Goal: Transaction & Acquisition: Purchase product/service

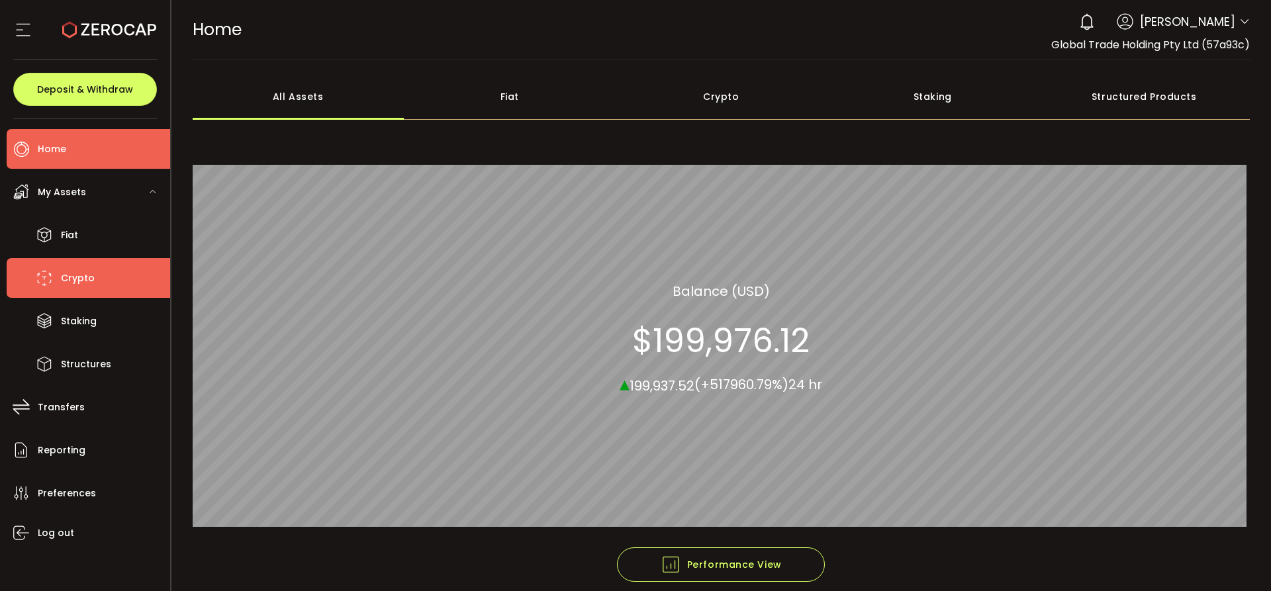
click at [76, 273] on span "Crypto" at bounding box center [78, 278] width 34 height 19
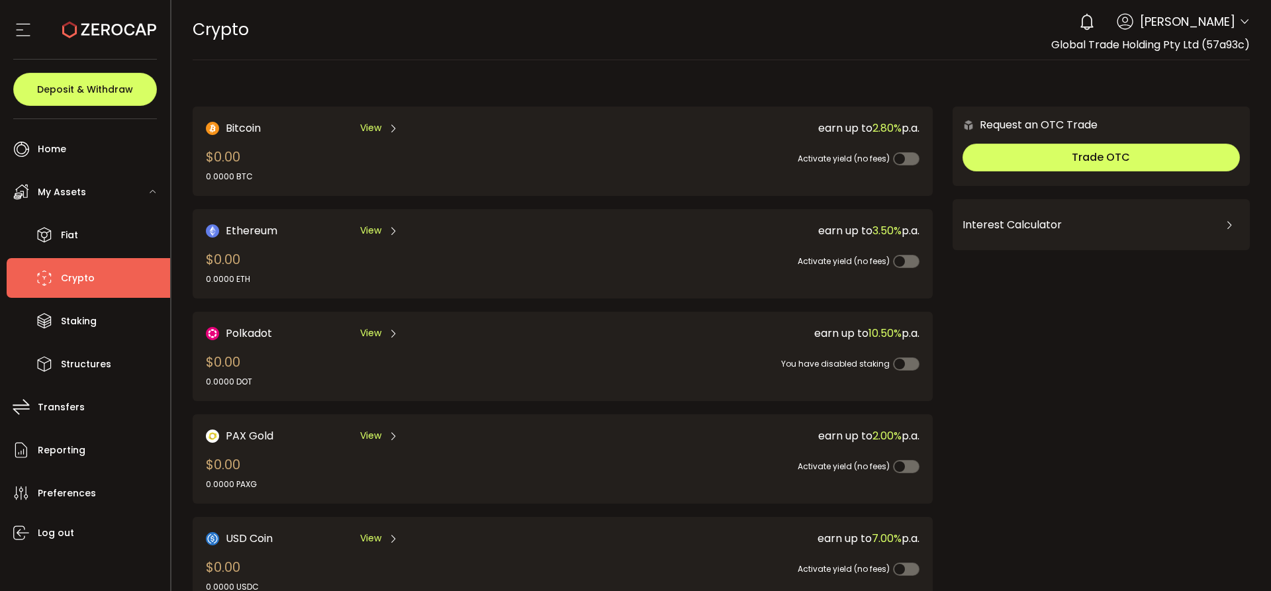
scroll to position [401, 0]
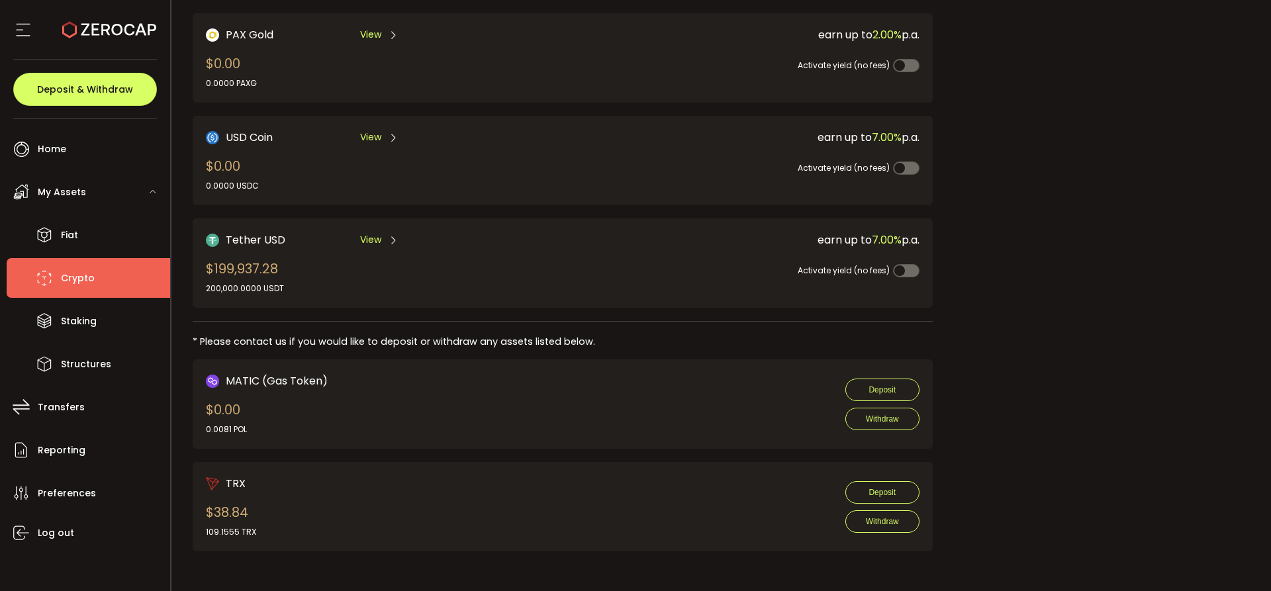
click at [367, 235] on span "View" at bounding box center [370, 240] width 21 height 14
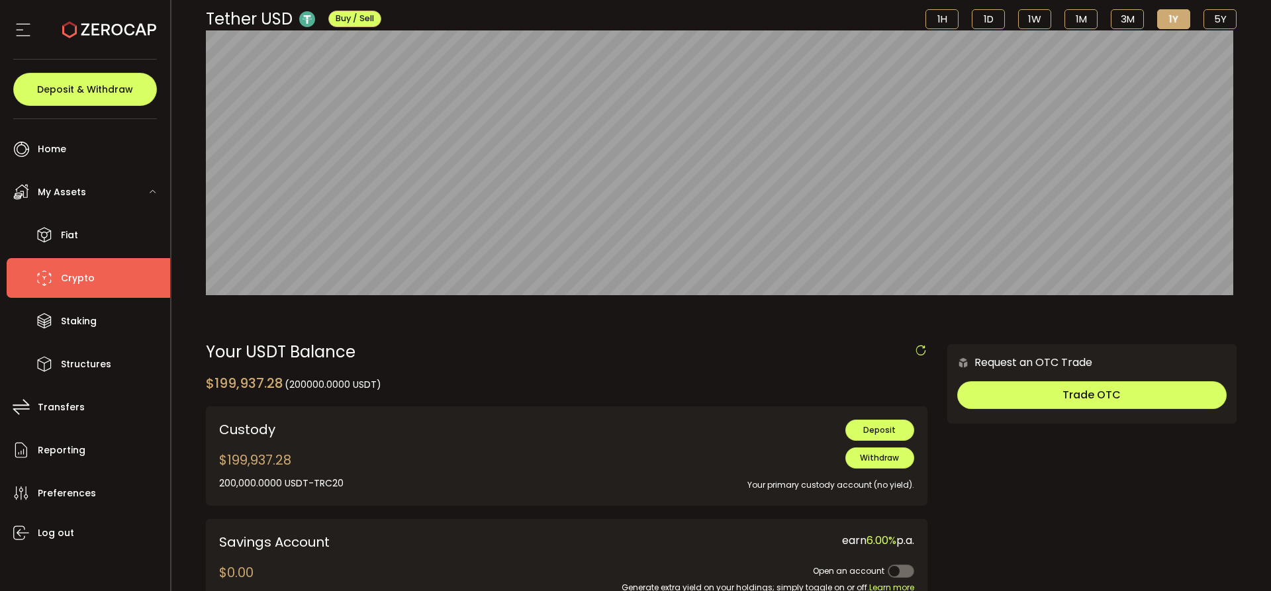
scroll to position [331, 0]
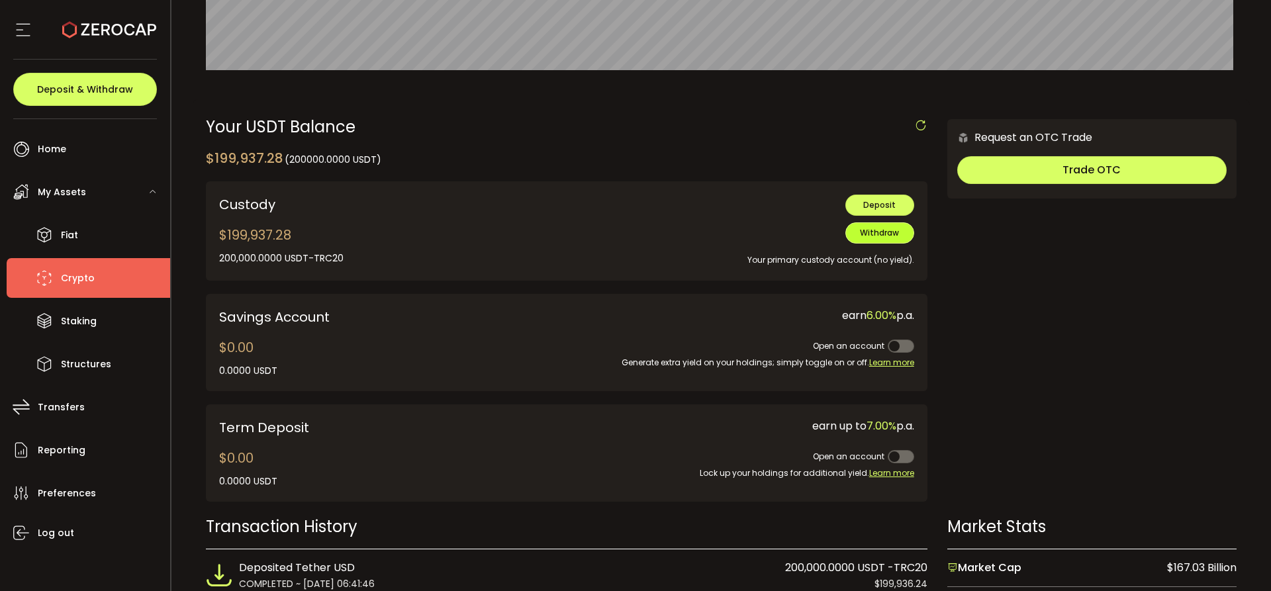
click at [863, 231] on span "Withdraw" at bounding box center [879, 232] width 39 height 11
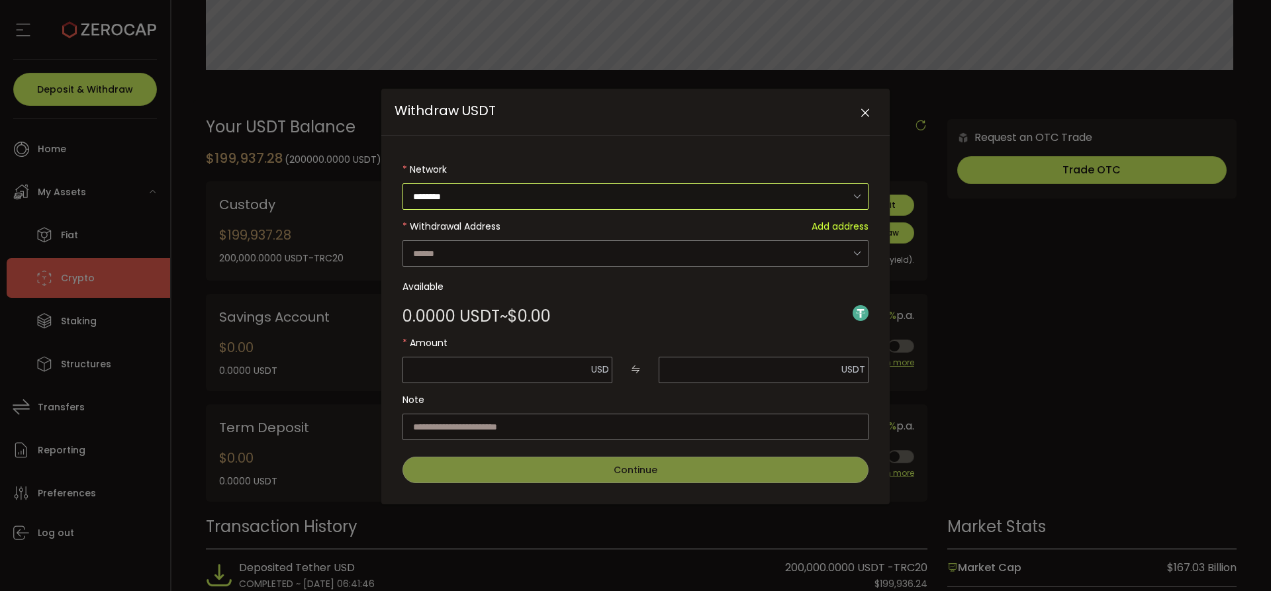
click at [448, 195] on input "********" at bounding box center [636, 196] width 466 height 26
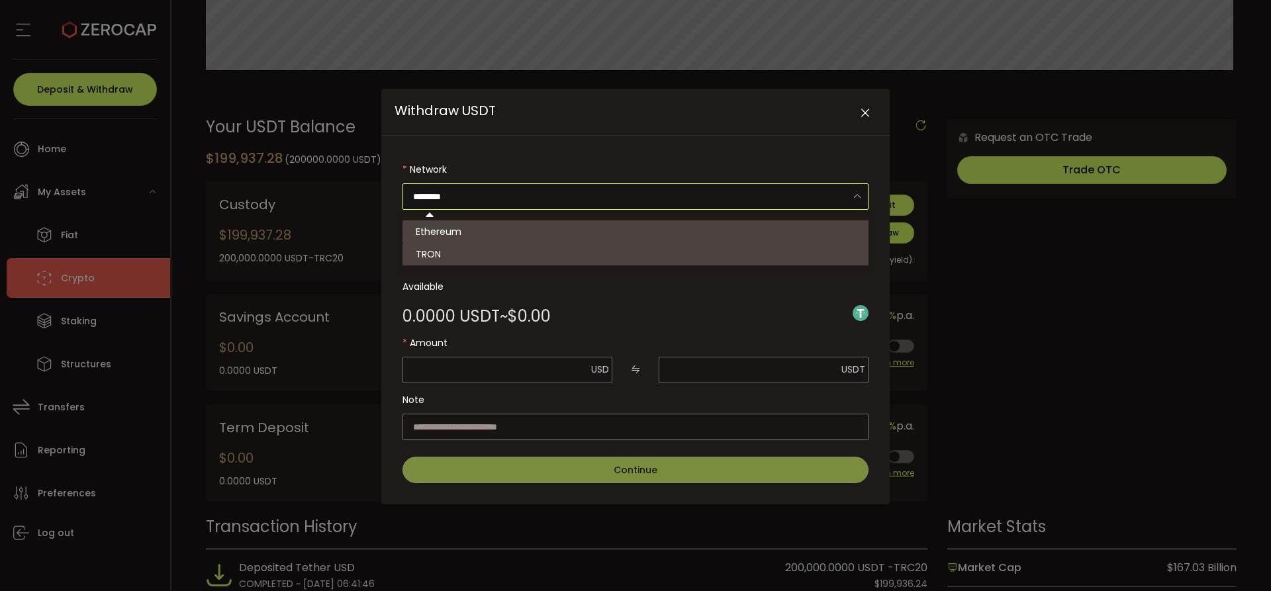
click at [442, 246] on li "TRON" at bounding box center [638, 254] width 470 height 23
type input "****"
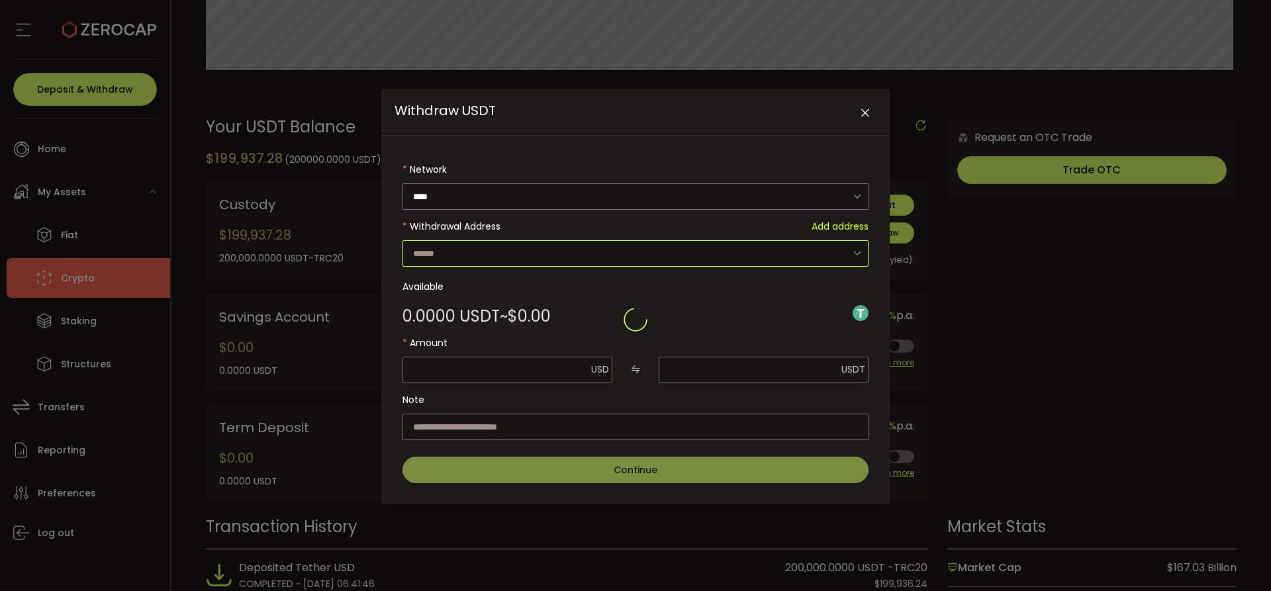
click at [447, 254] on input "Withdraw USDT" at bounding box center [636, 253] width 466 height 26
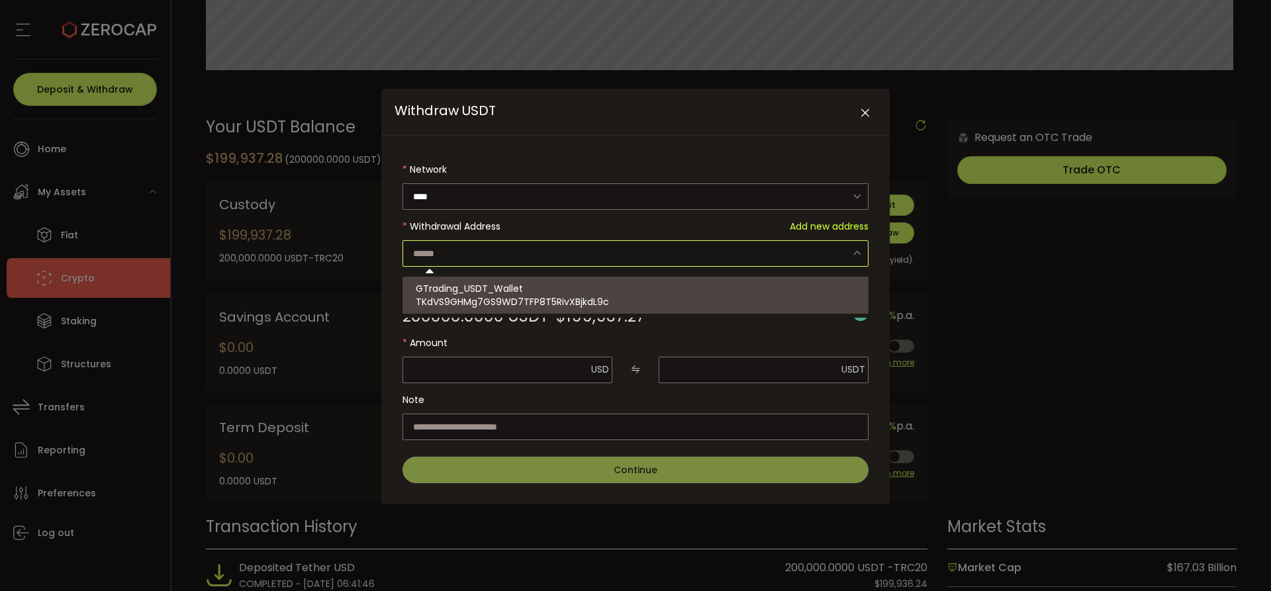
click at [456, 306] on span "TKdVS9GHMg7GS9WD7TFP8T5RivXBjkdL9c" at bounding box center [512, 301] width 193 height 13
type input "**********"
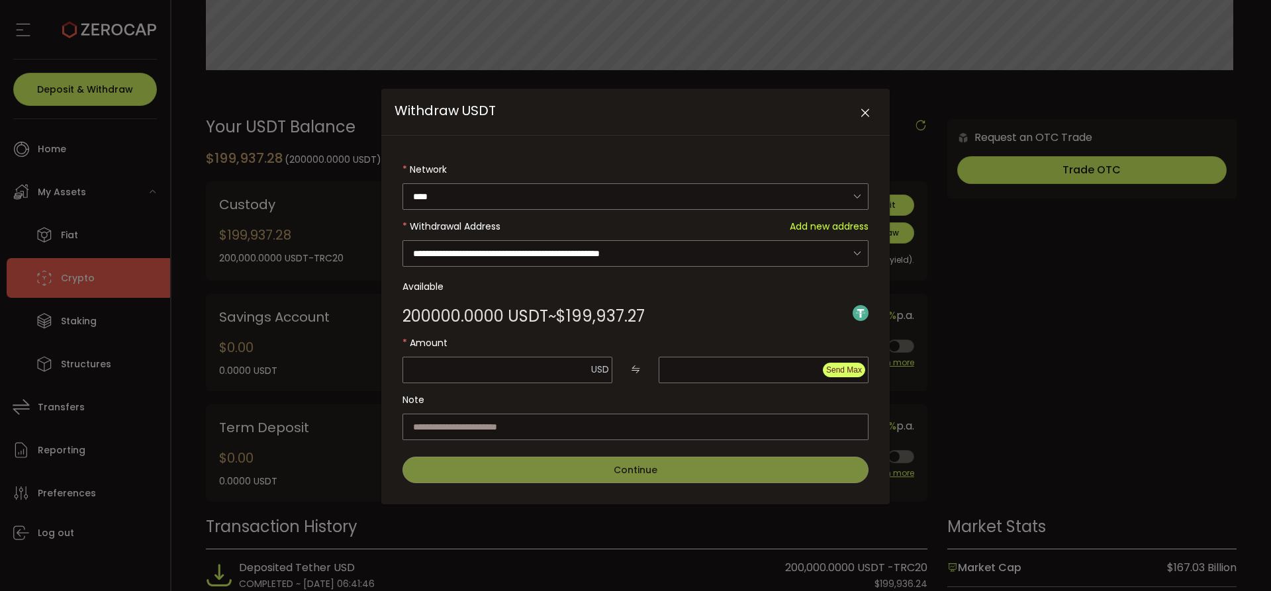
click at [835, 369] on span "Send Max" at bounding box center [844, 369] width 36 height 9
type input "*********"
type input "********"
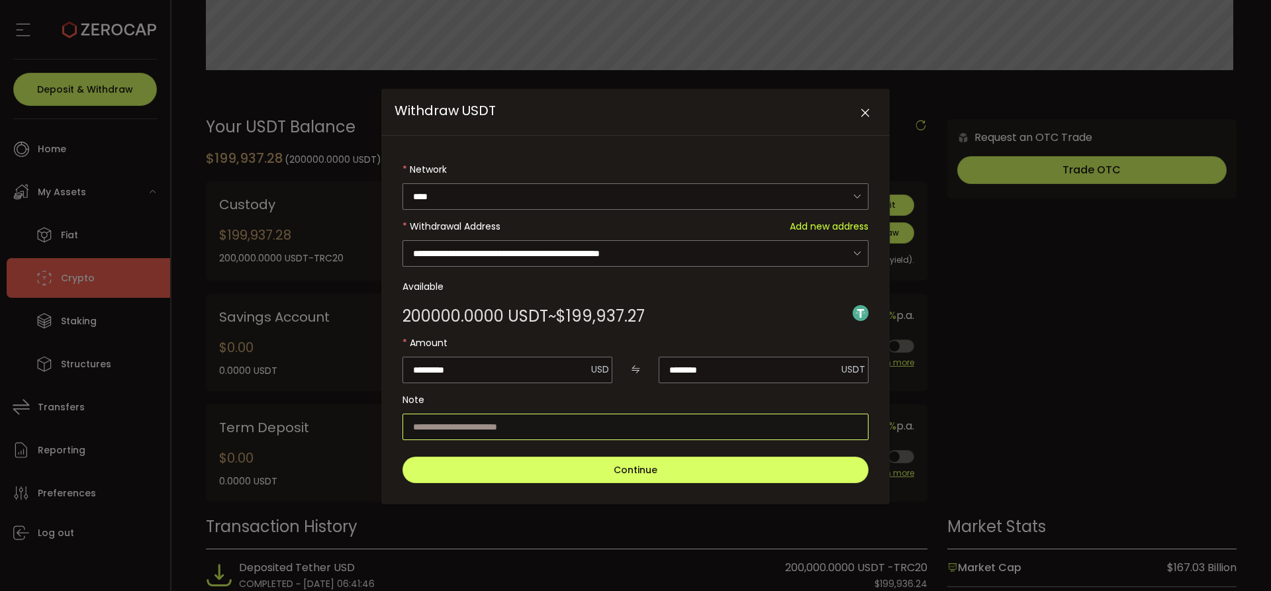
click at [588, 422] on input "Withdraw USDT" at bounding box center [636, 427] width 466 height 26
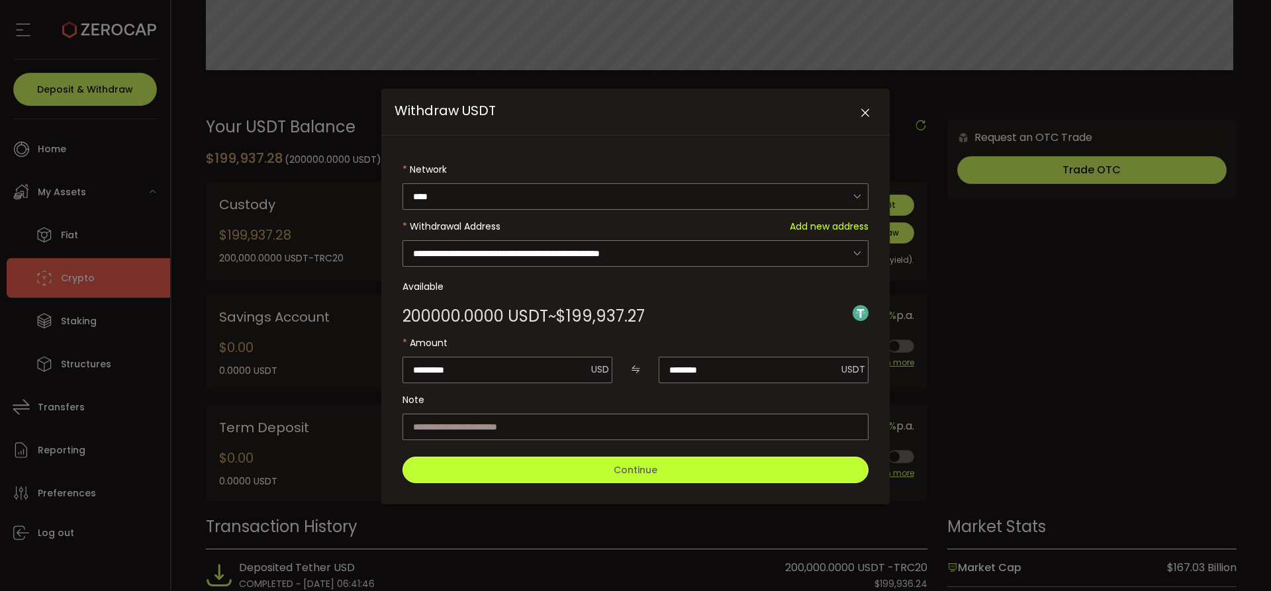
click at [641, 467] on span "Continue" at bounding box center [636, 469] width 44 height 13
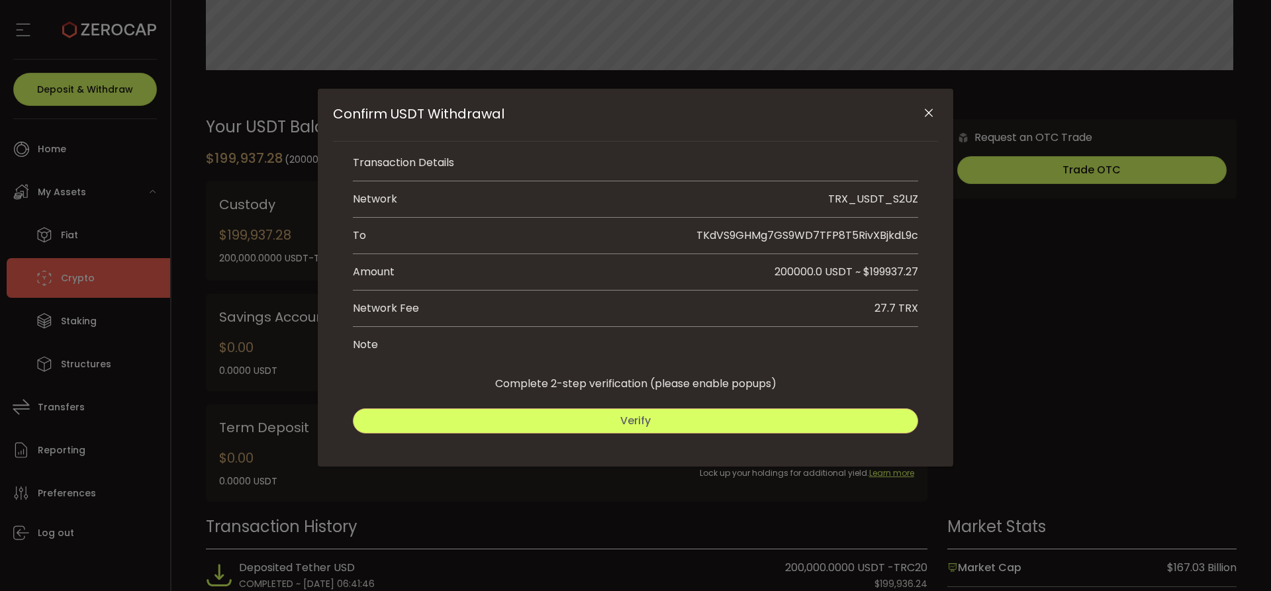
click at [646, 414] on span "Verify" at bounding box center [635, 420] width 30 height 15
click at [778, 417] on span "Submit" at bounding box center [778, 420] width 38 height 15
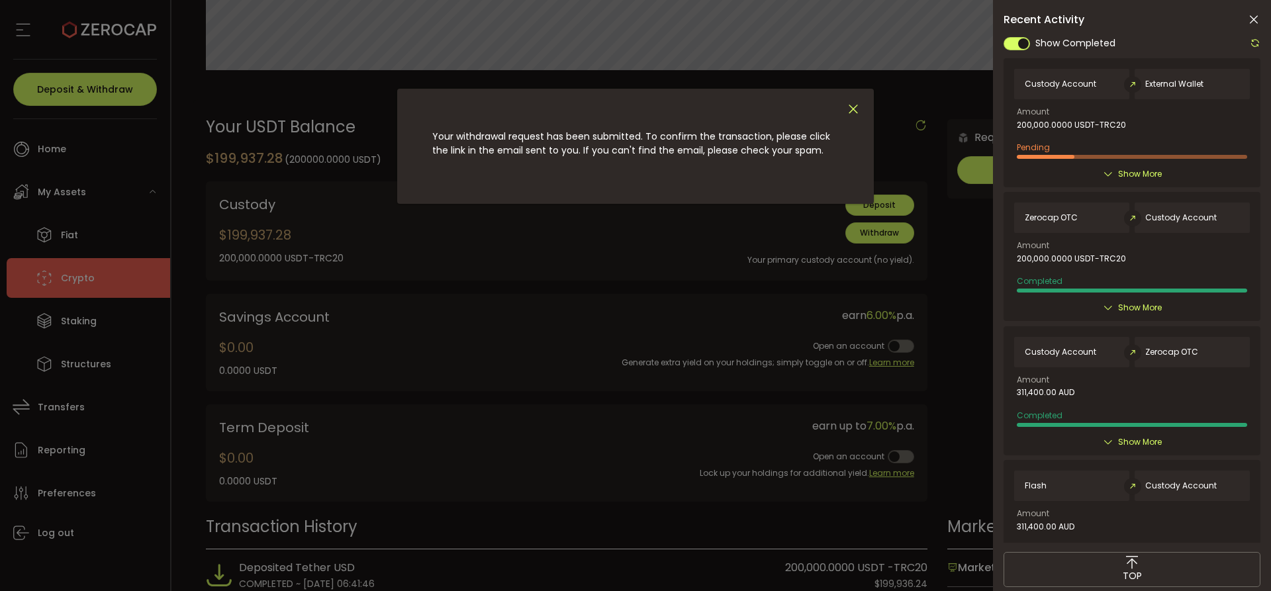
click at [850, 110] on icon "Close" at bounding box center [853, 109] width 15 height 15
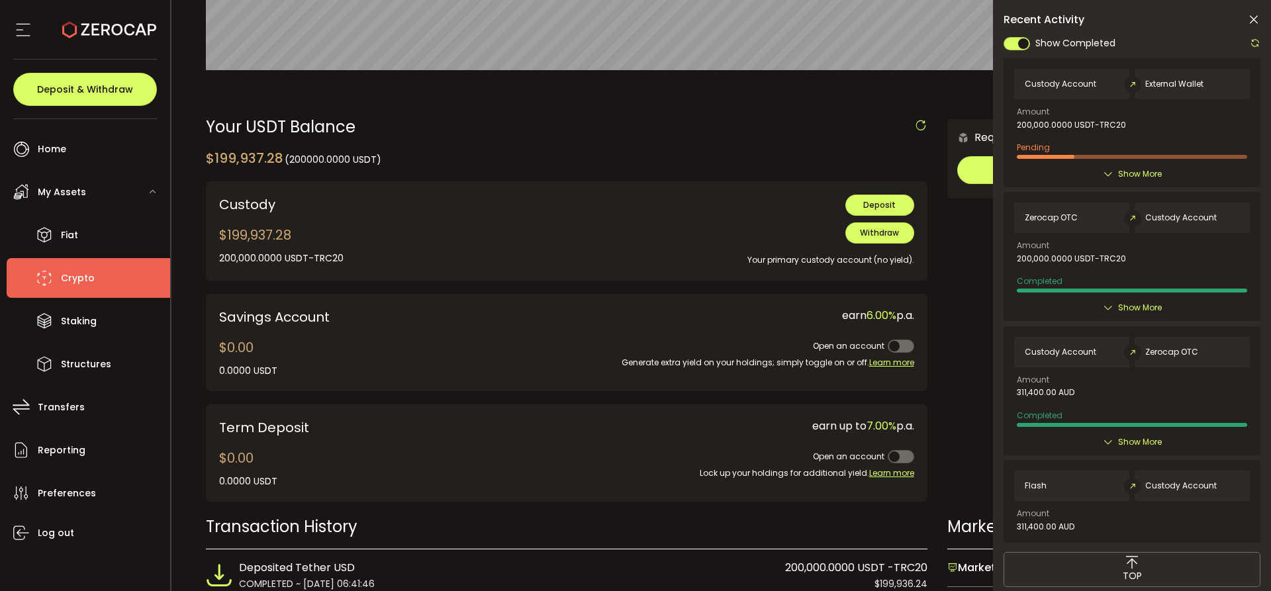
click at [1255, 43] on icon at bounding box center [1255, 43] width 11 height 11
click at [1255, 19] on icon at bounding box center [1253, 19] width 13 height 13
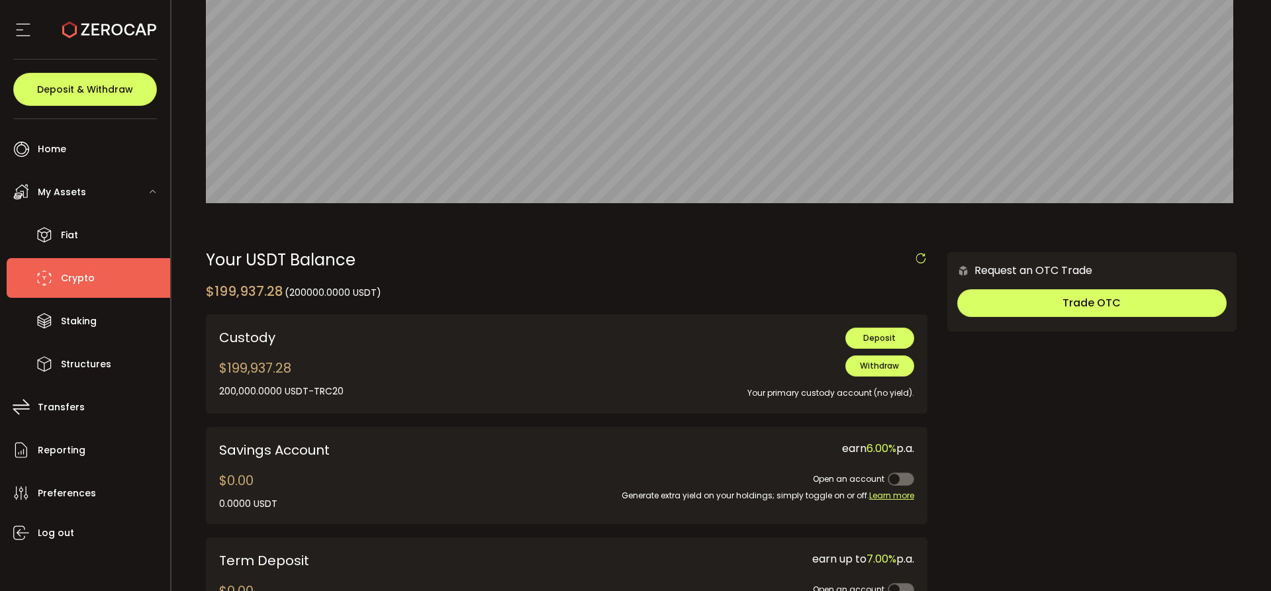
scroll to position [0, 0]
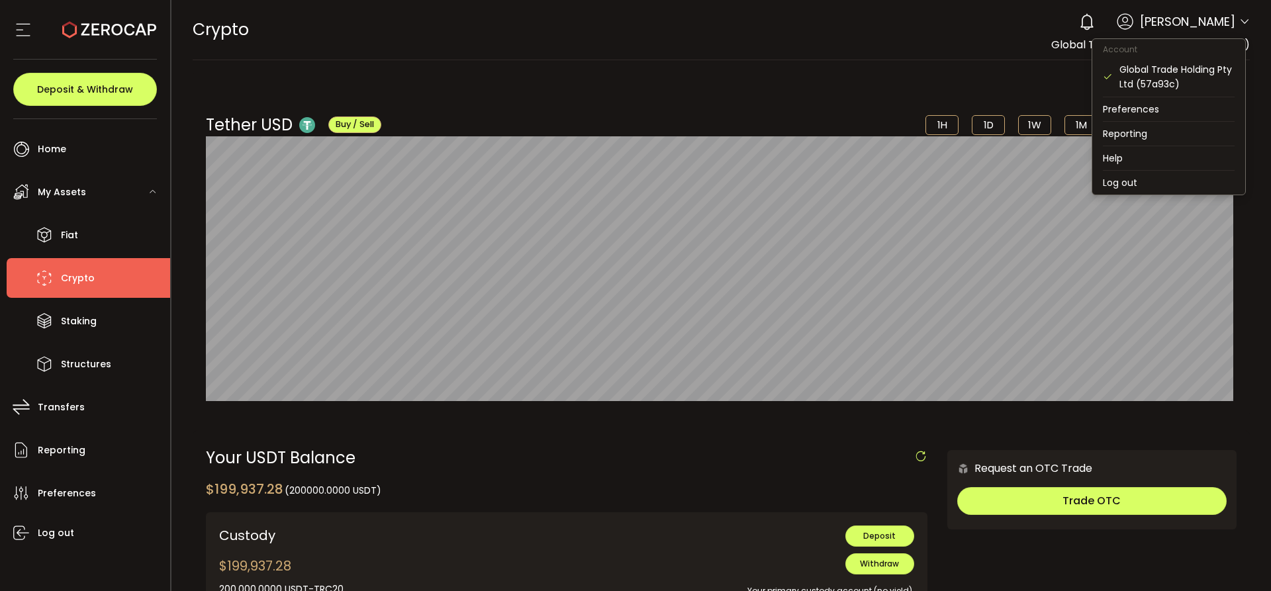
click at [1239, 22] on icon at bounding box center [1244, 22] width 11 height 11
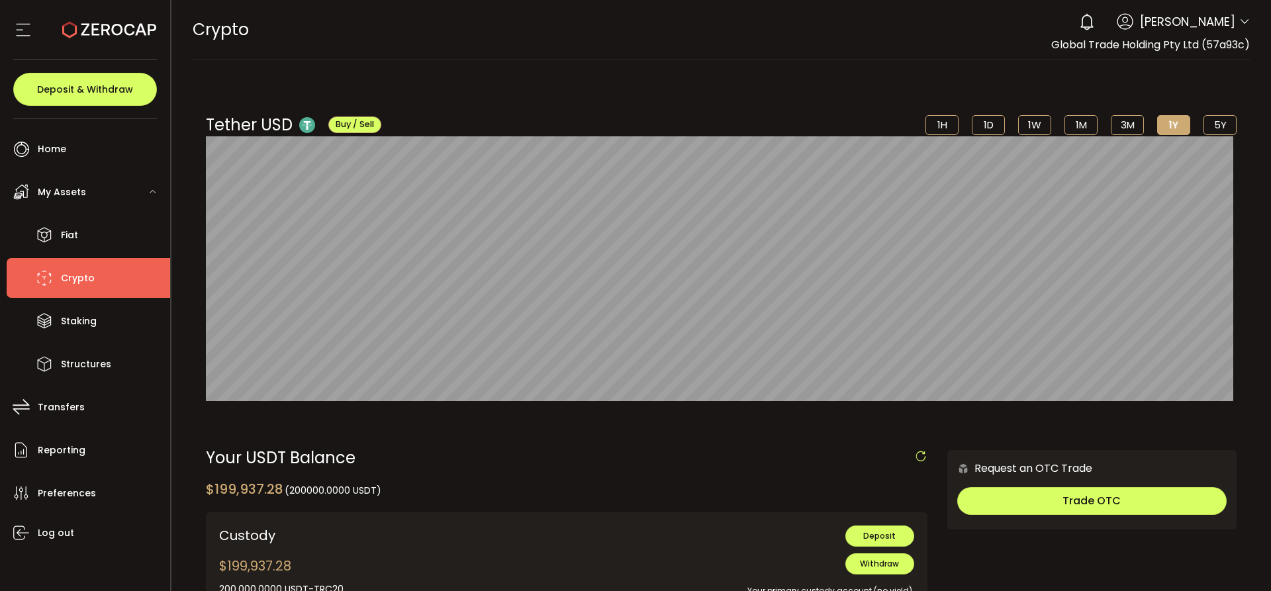
click at [1233, 19] on div "0 [PERSON_NAME]" at bounding box center [1161, 21] width 177 height 29
click at [1239, 20] on icon at bounding box center [1244, 22] width 11 height 11
click at [1241, 24] on icon at bounding box center [1244, 22] width 11 height 11
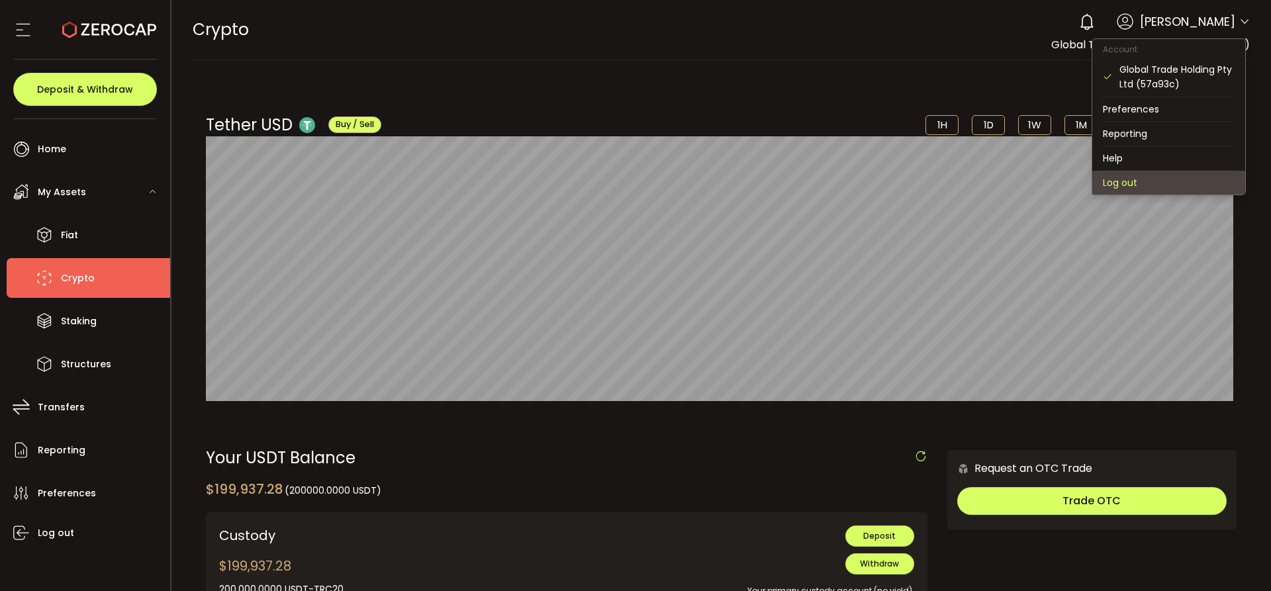
click at [1126, 175] on li "Log out" at bounding box center [1168, 183] width 153 height 24
